Goal: Check status: Check status

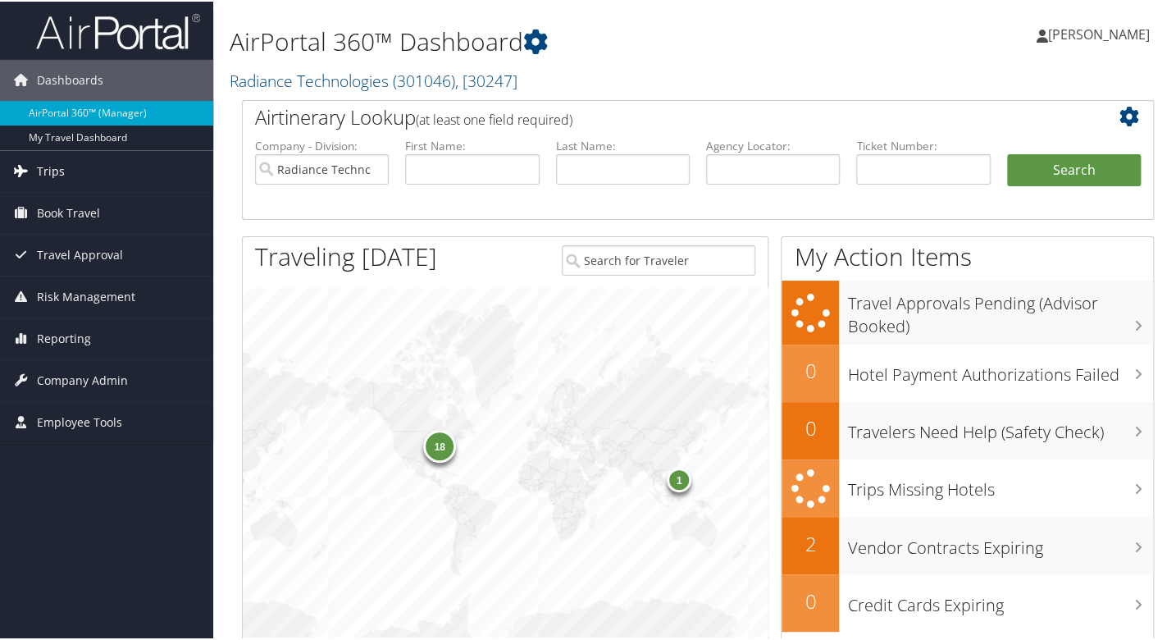
click at [56, 171] on span "Trips" at bounding box center [51, 169] width 28 height 41
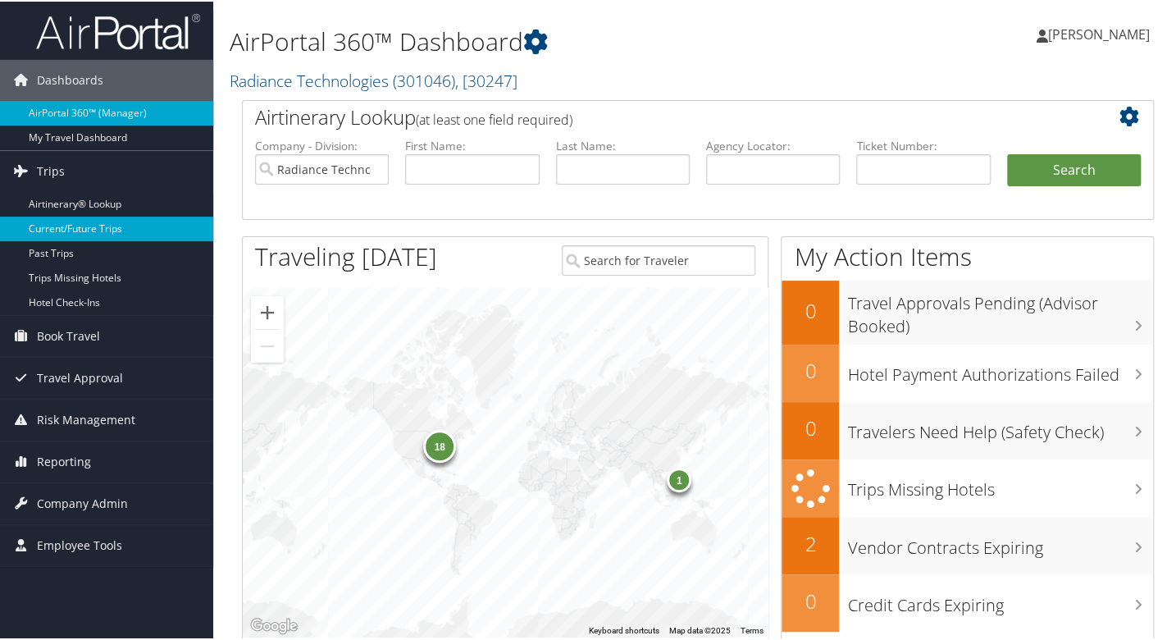
click at [125, 230] on link "Current/Future Trips" at bounding box center [106, 227] width 213 height 25
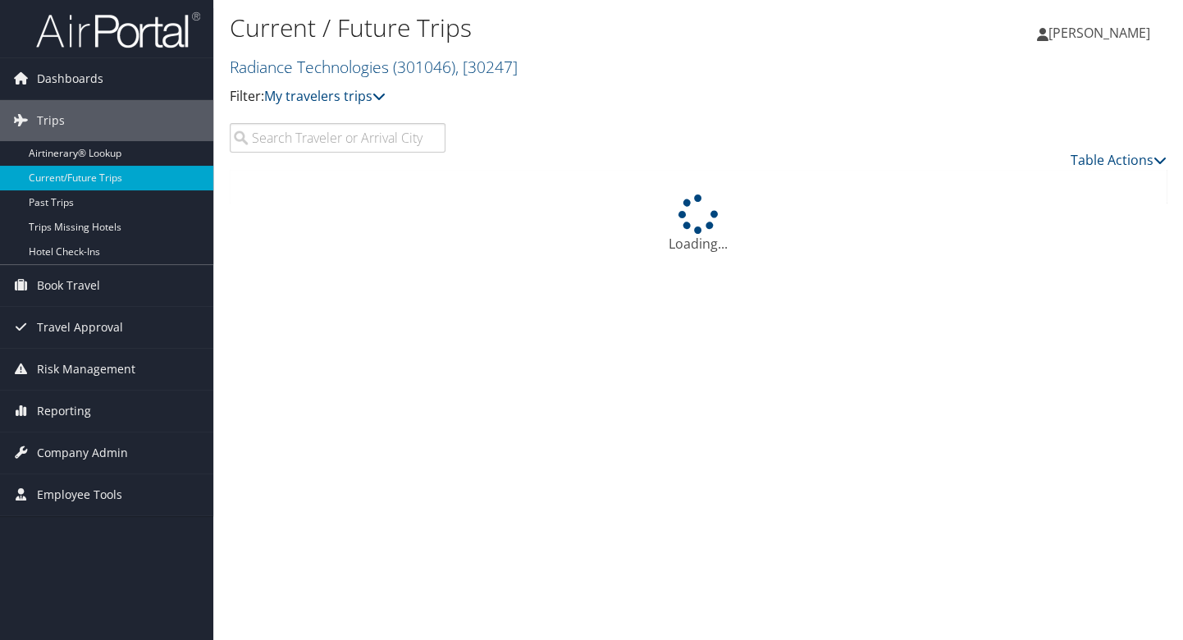
click at [317, 144] on input "search" at bounding box center [338, 138] width 216 height 30
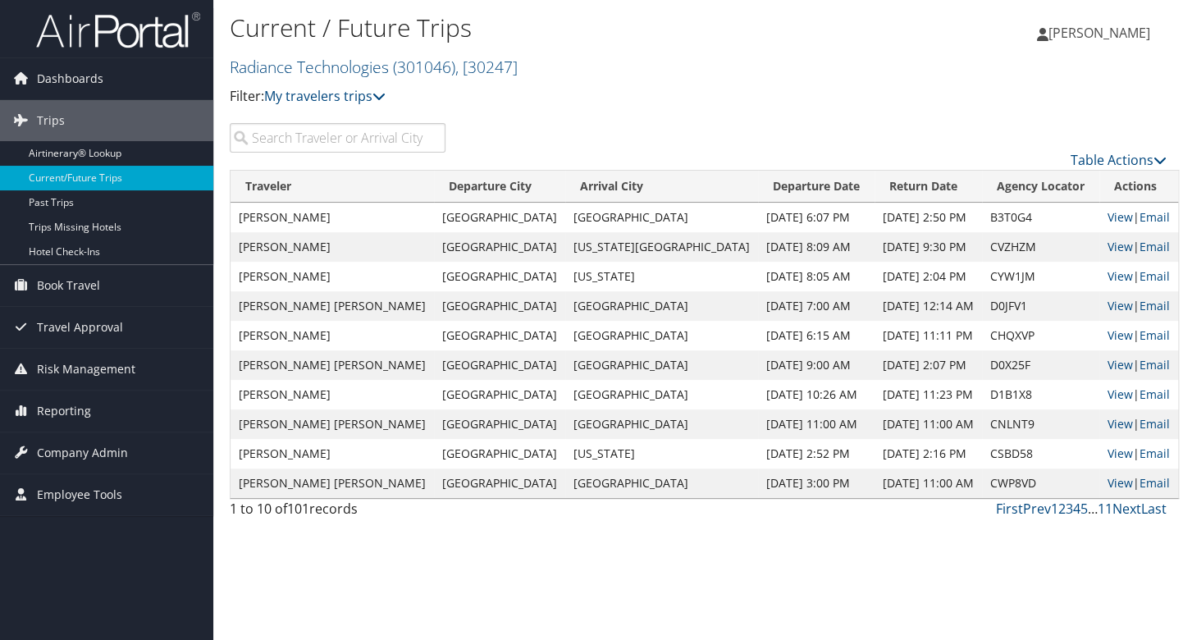
type input "b"
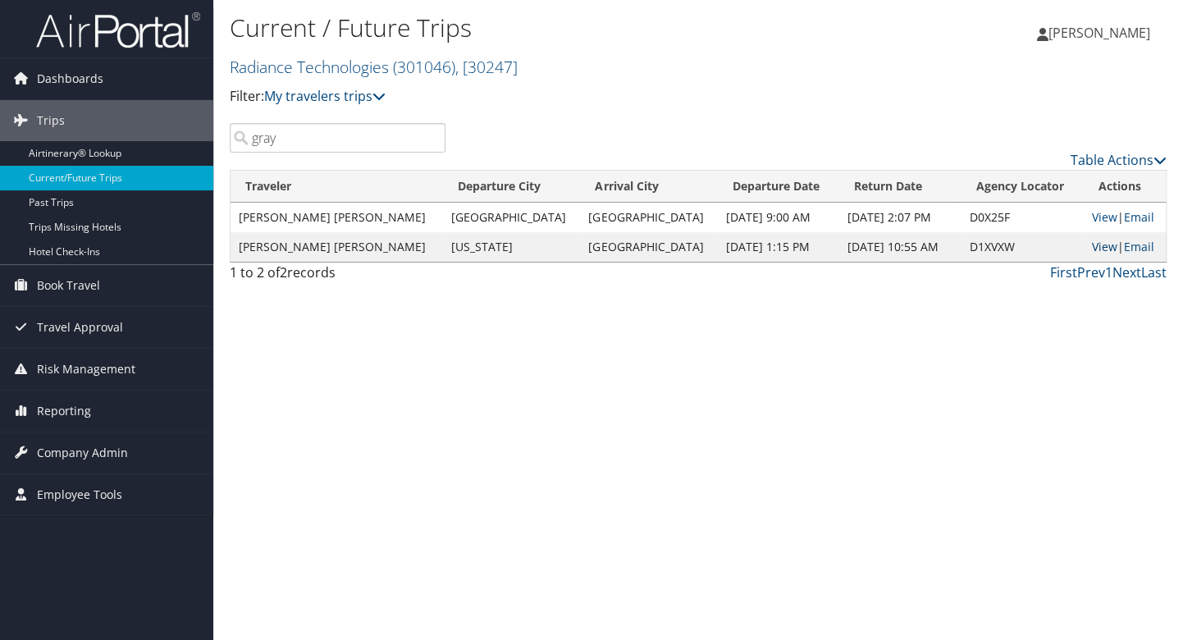
type input "gray"
click at [1097, 247] on link "View" at bounding box center [1104, 247] width 25 height 16
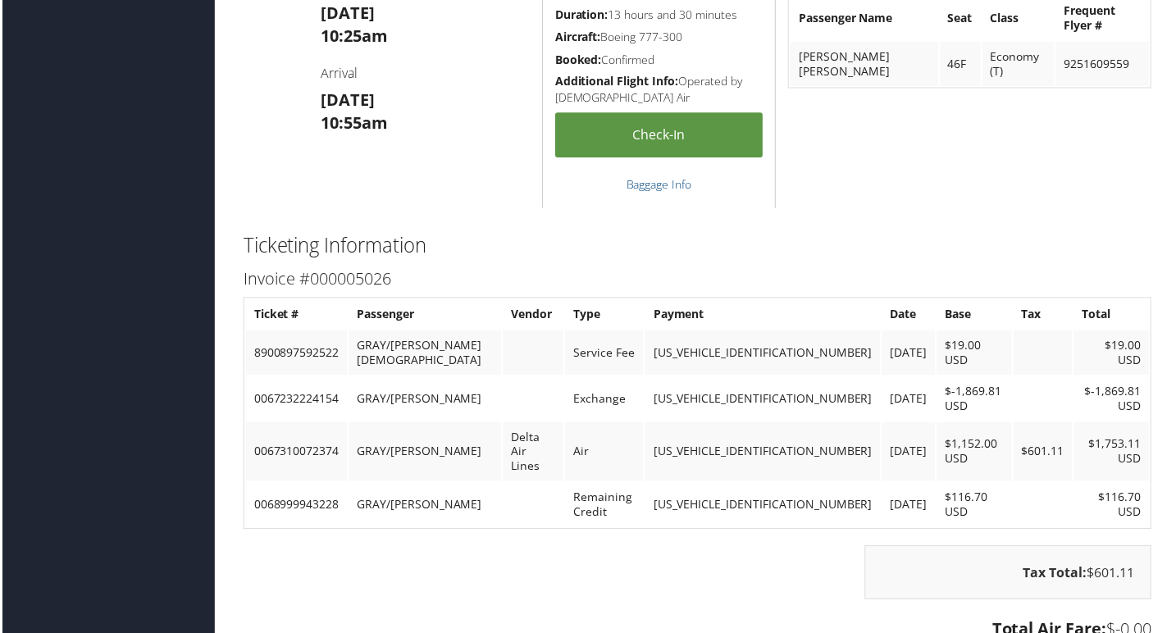
scroll to position [1311, 0]
